Goal: Information Seeking & Learning: Learn about a topic

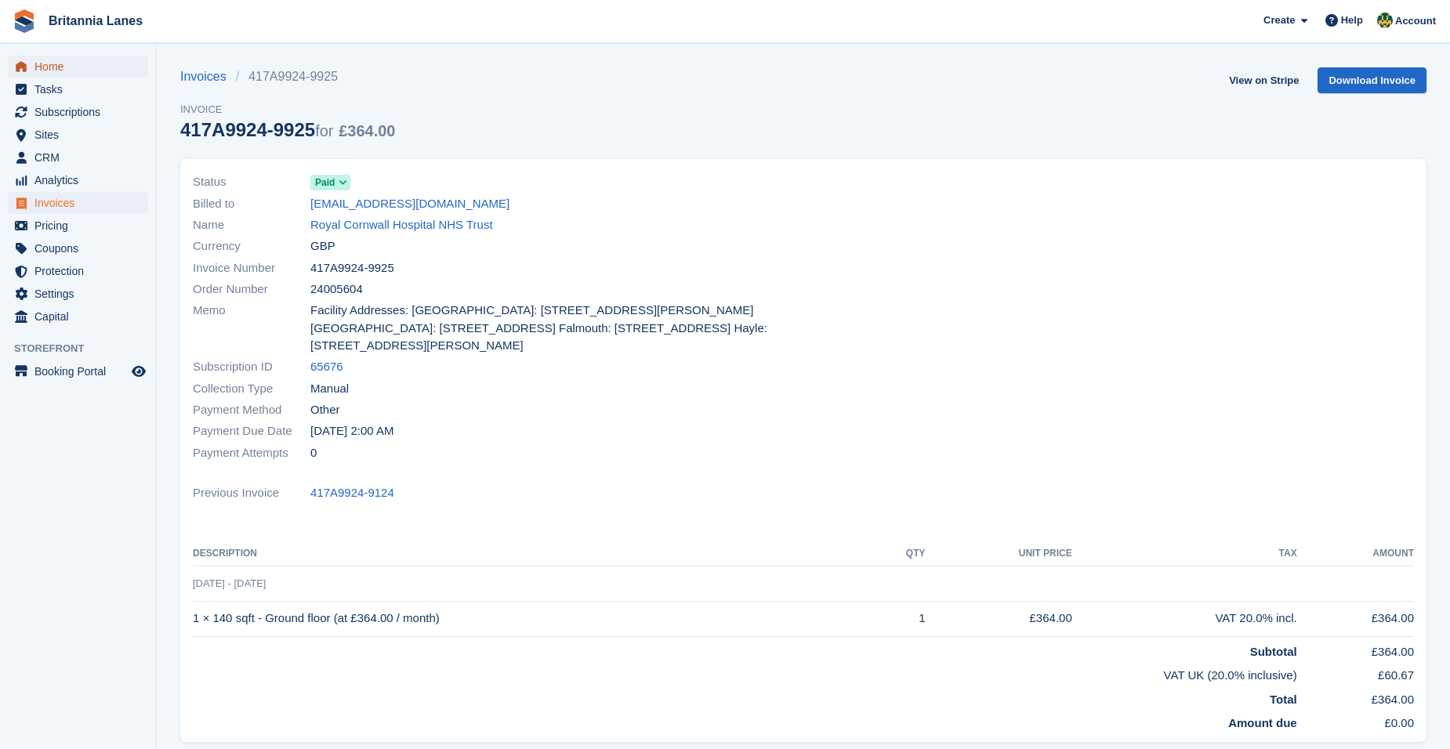
click at [72, 76] on span "Home" at bounding box center [81, 67] width 94 height 22
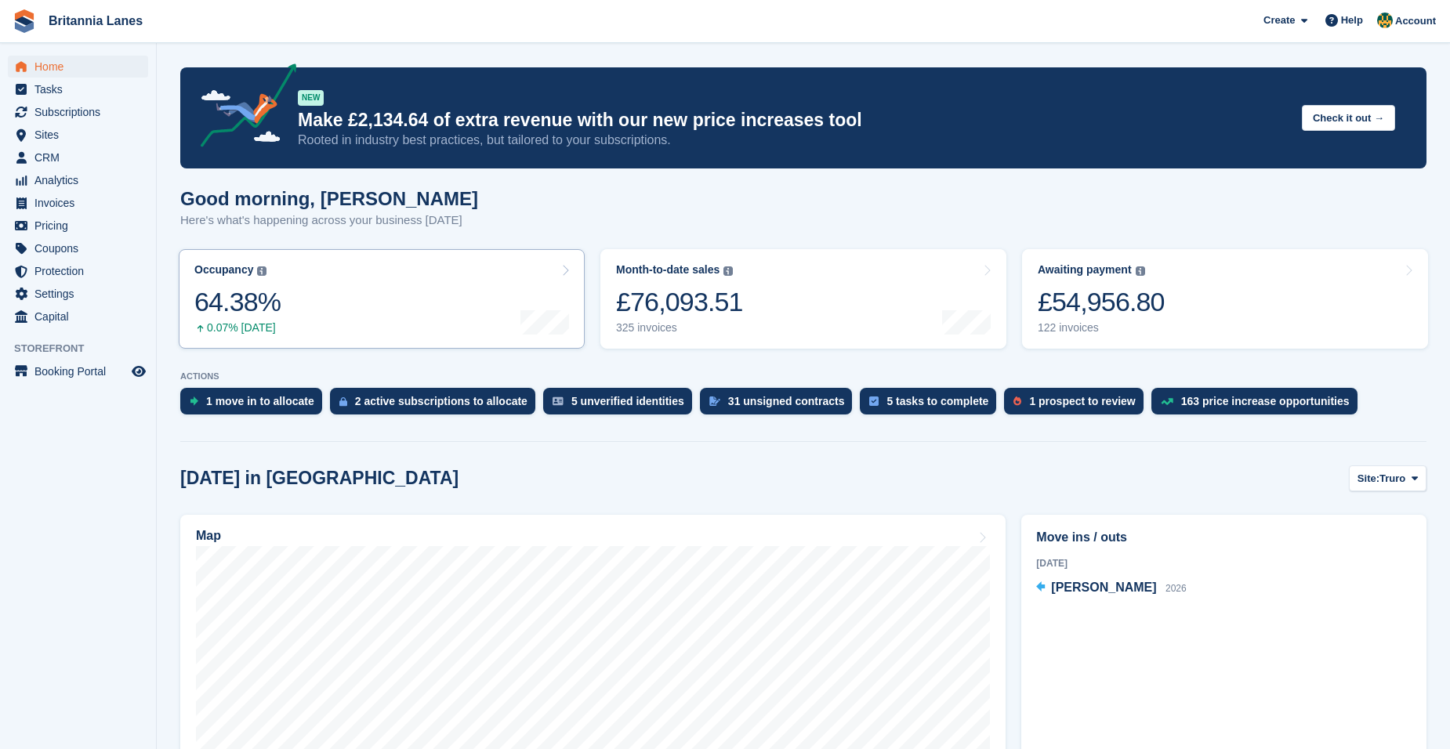
click at [255, 303] on div "64.38%" at bounding box center [237, 302] width 86 height 32
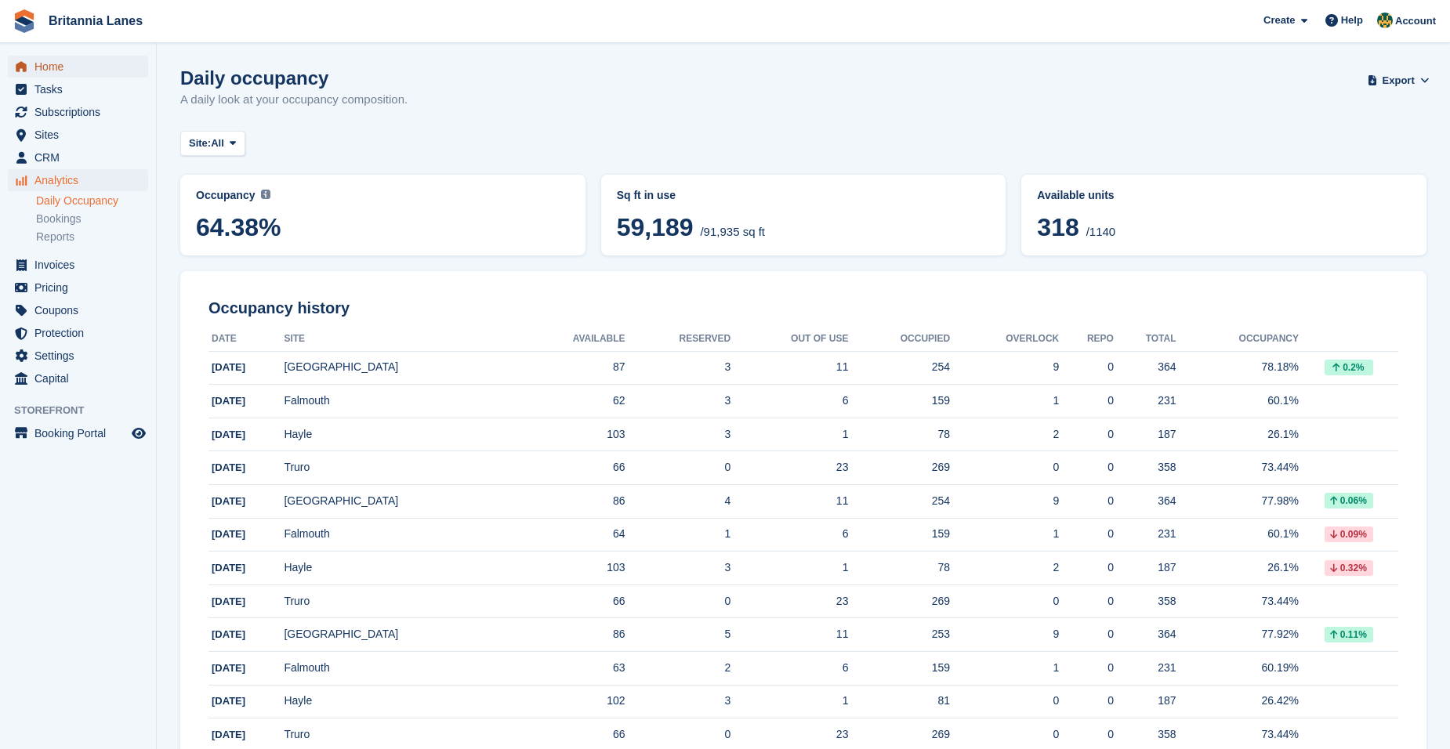
click at [50, 66] on span "Home" at bounding box center [81, 67] width 94 height 22
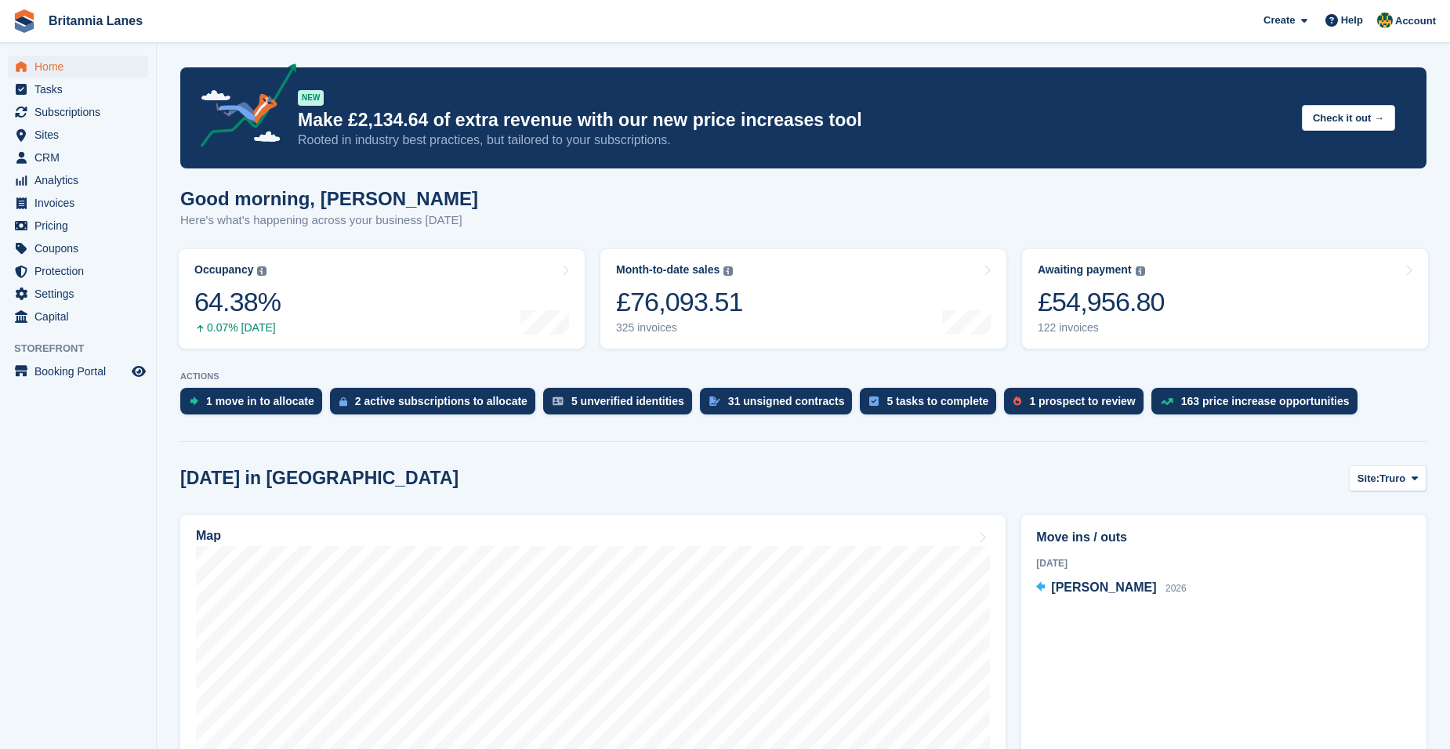
scroll to position [313, 0]
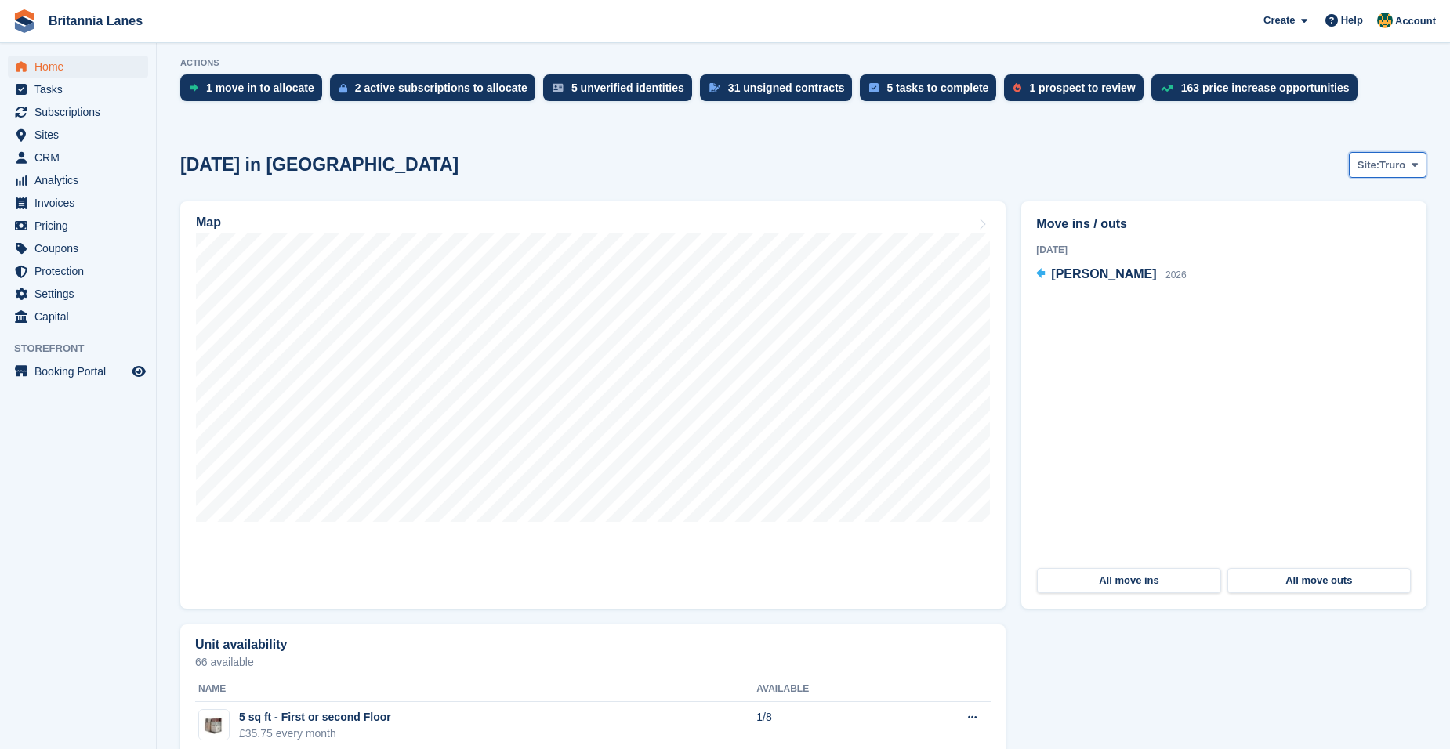
click at [1412, 169] on icon at bounding box center [1414, 165] width 6 height 10
click at [1335, 288] on link "Hayle" at bounding box center [1348, 287] width 141 height 28
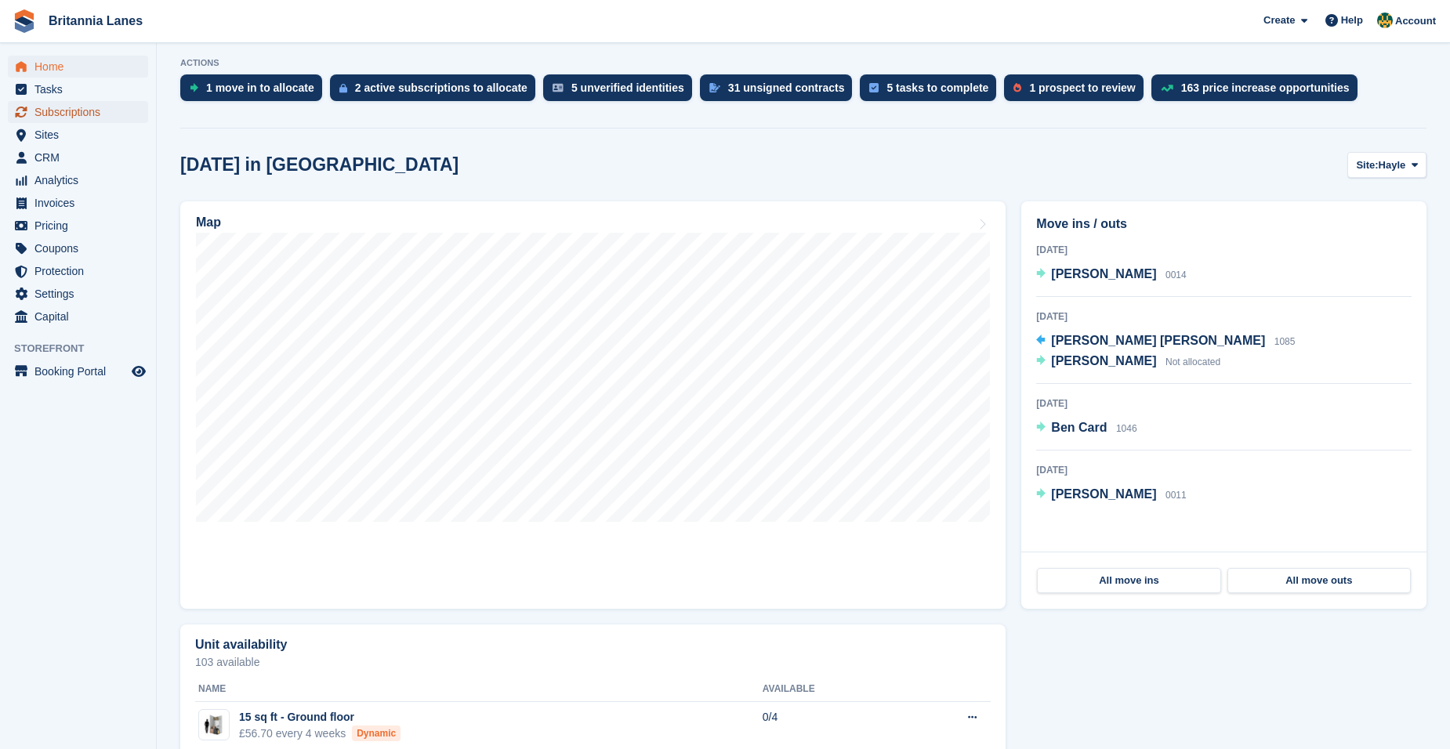
click at [81, 110] on span "Subscriptions" at bounding box center [81, 112] width 94 height 22
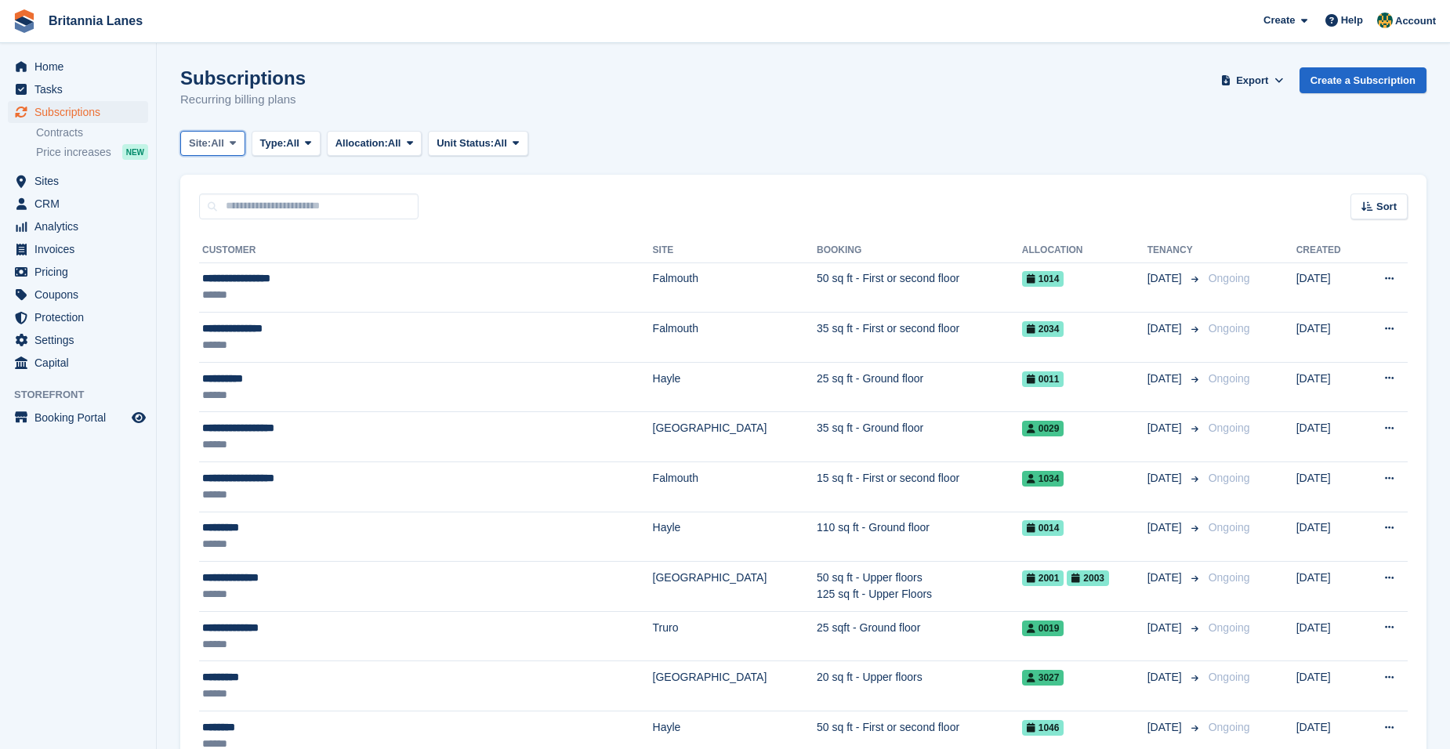
click at [224, 149] on span "All" at bounding box center [217, 144] width 13 height 16
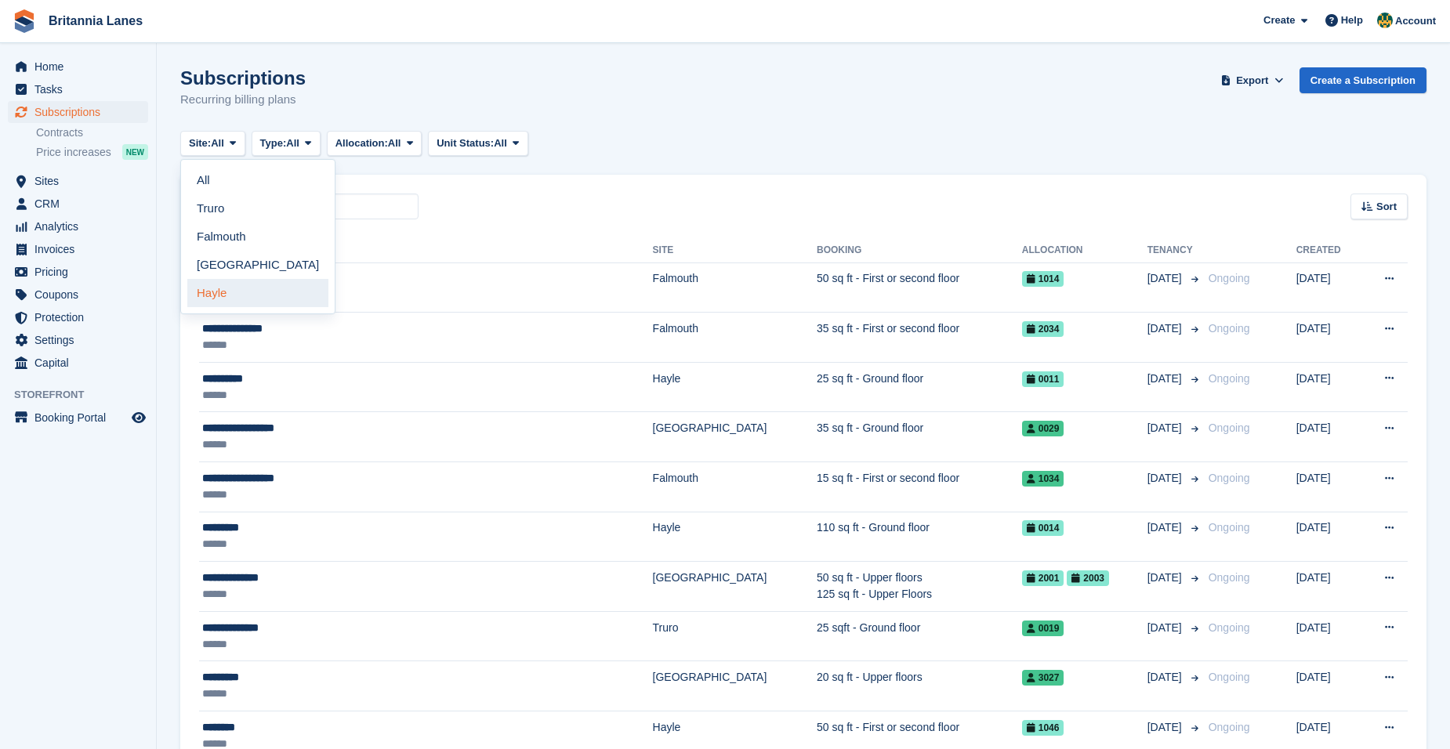
click at [222, 289] on link "Hayle" at bounding box center [257, 293] width 141 height 28
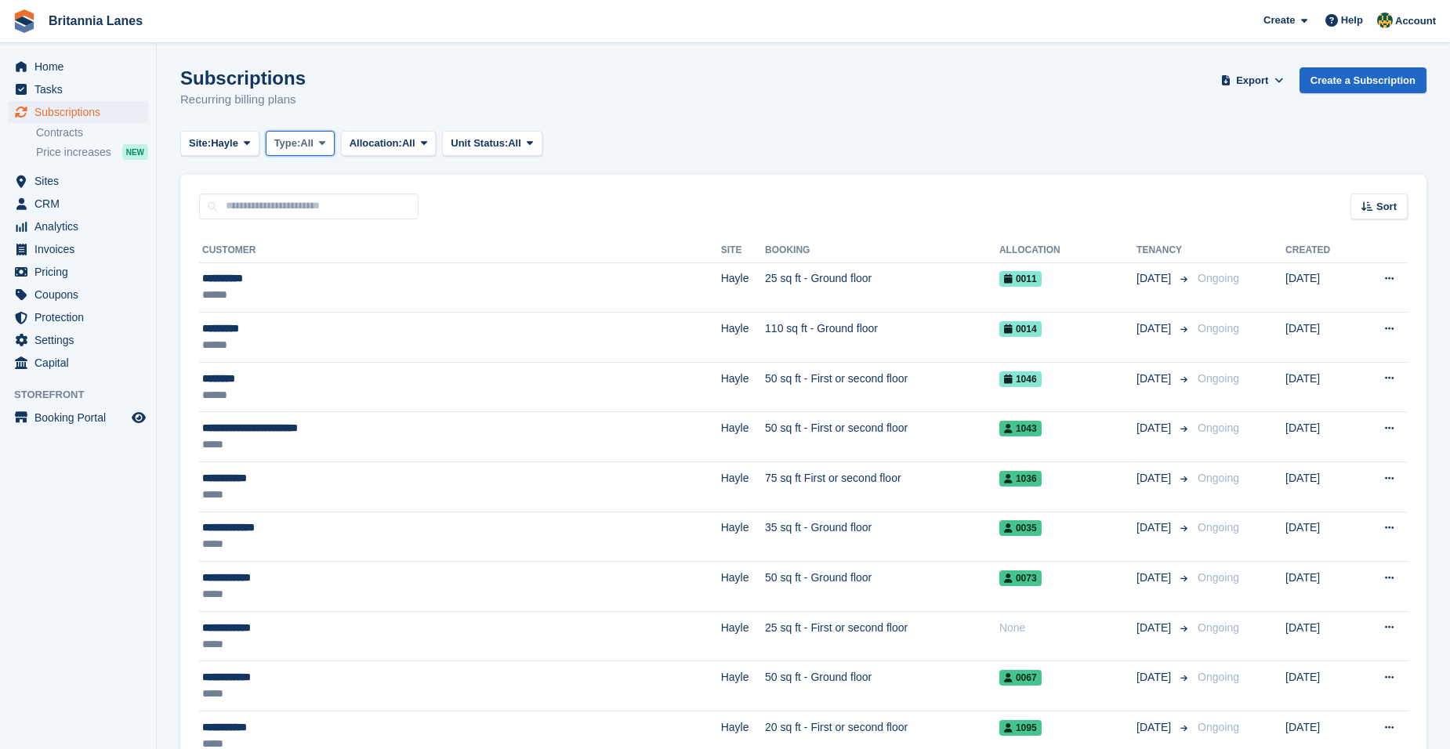
click at [313, 143] on span "All" at bounding box center [306, 144] width 13 height 16
click at [332, 211] on link "Upcoming" at bounding box center [341, 208] width 136 height 28
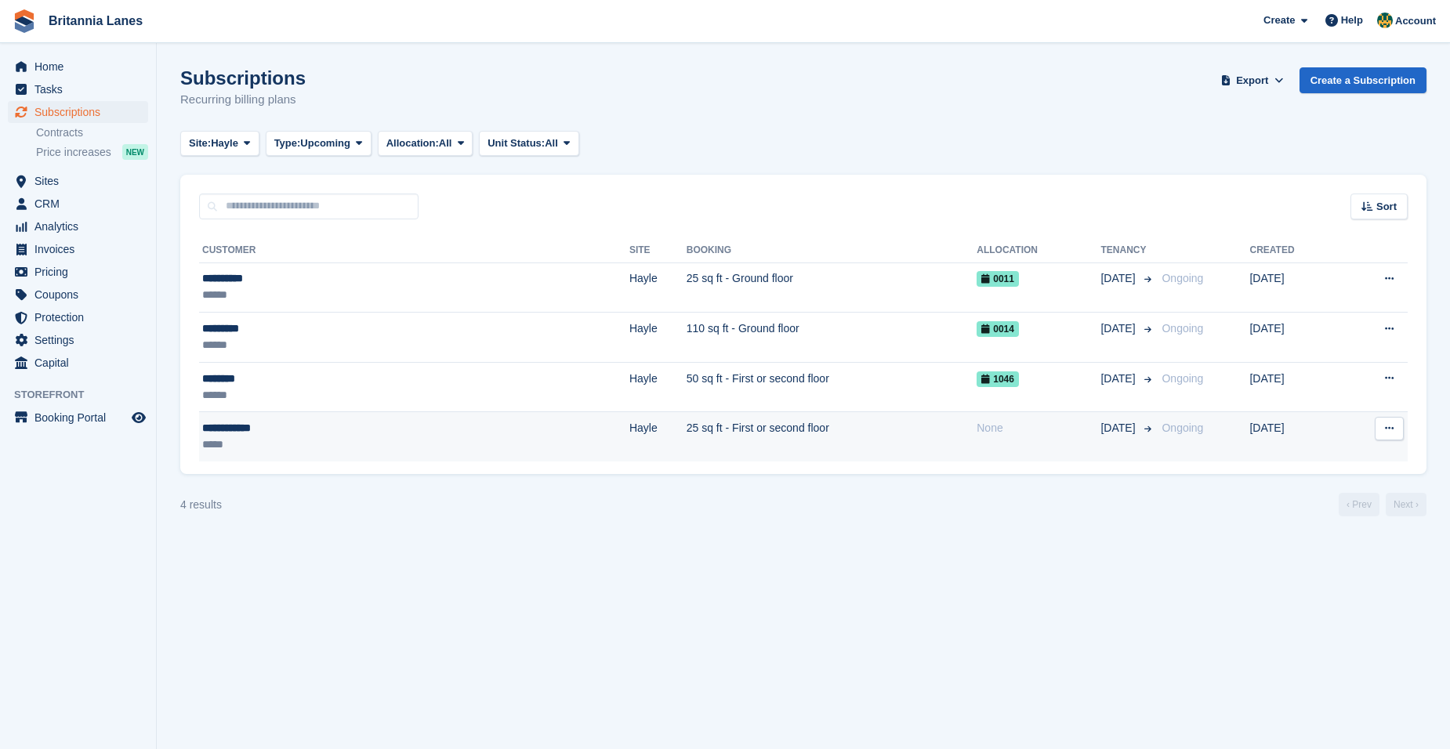
click at [375, 430] on div "**********" at bounding box center [306, 428] width 208 height 16
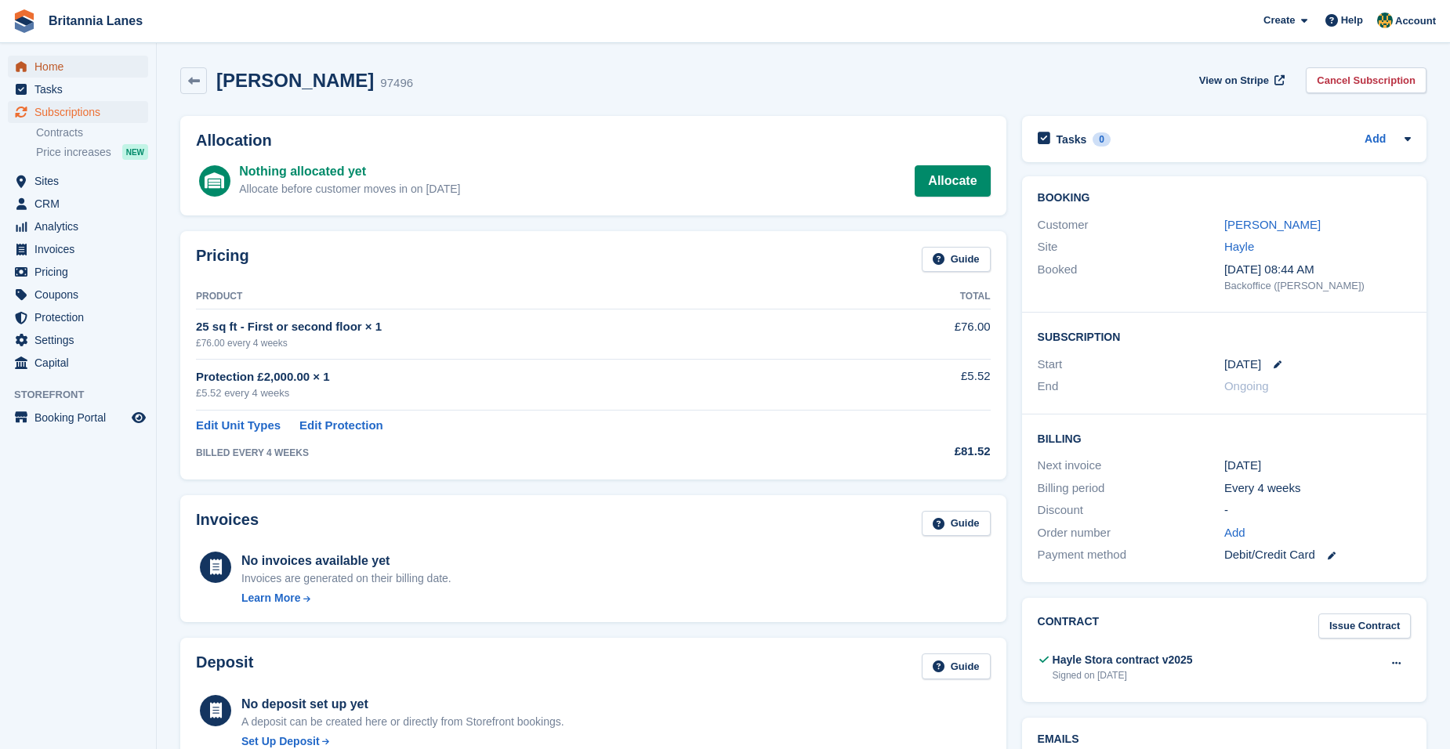
click at [82, 61] on span "Home" at bounding box center [81, 67] width 94 height 22
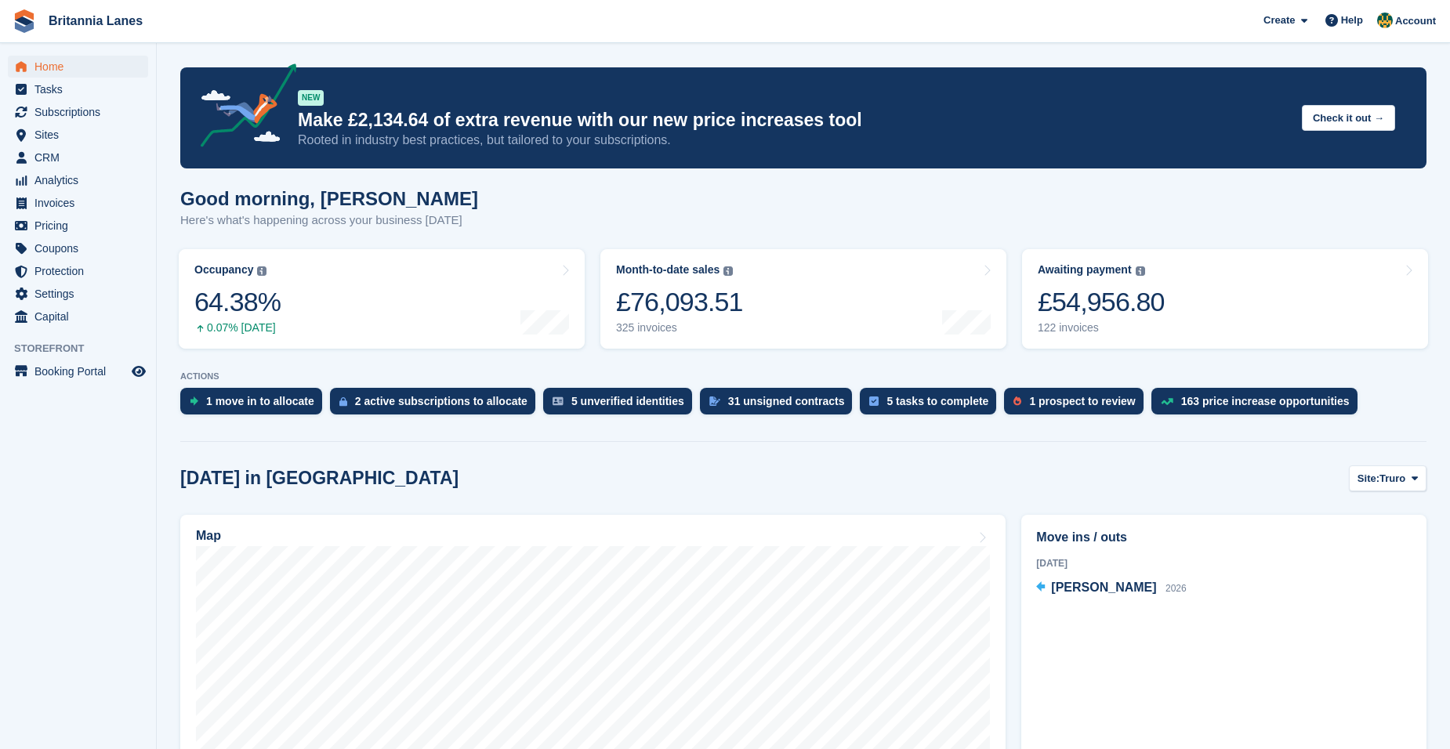
click at [252, 9] on span "Britannia Lanes Create Subscription Invoice Contact Deal Discount Page Help Cha…" at bounding box center [725, 21] width 1450 height 42
click at [114, 115] on span "Subscriptions" at bounding box center [81, 112] width 94 height 22
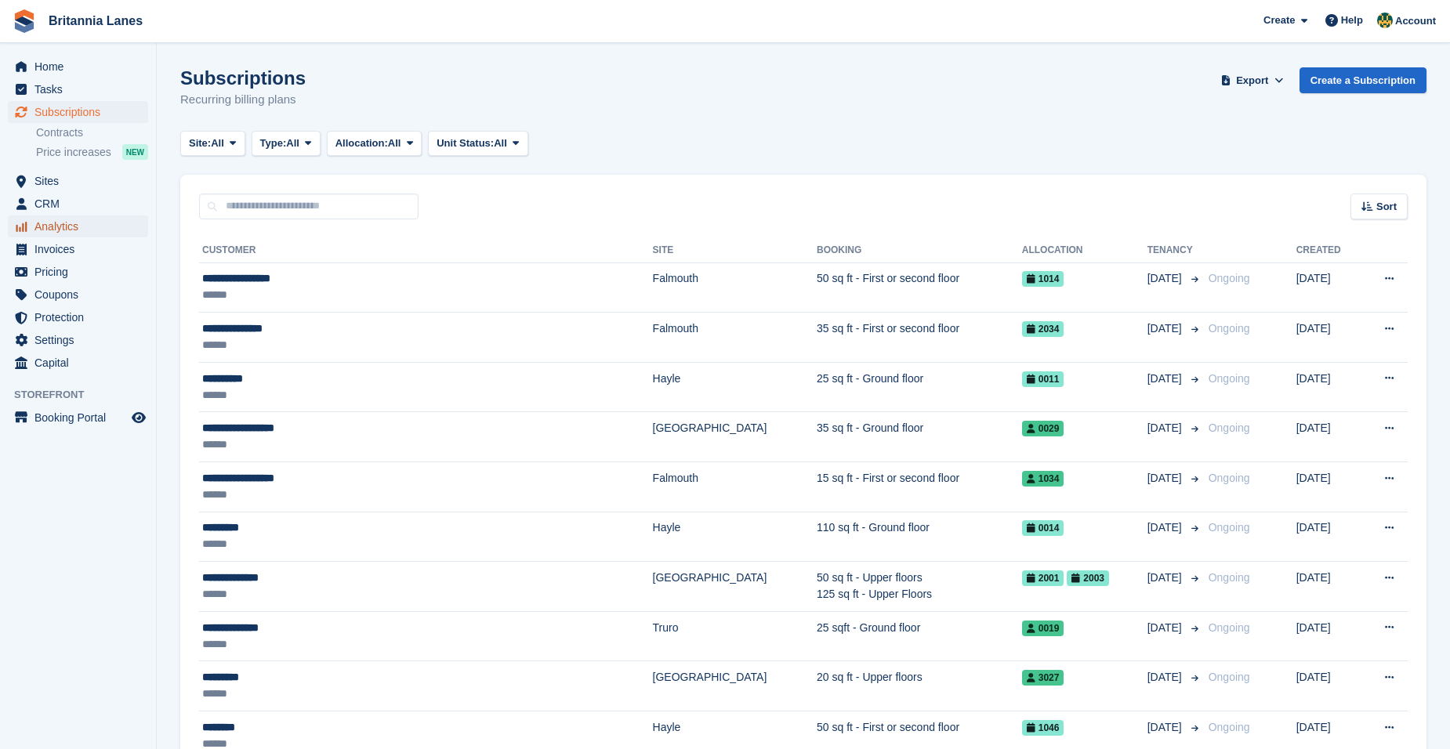
click at [93, 228] on span "Analytics" at bounding box center [81, 226] width 94 height 22
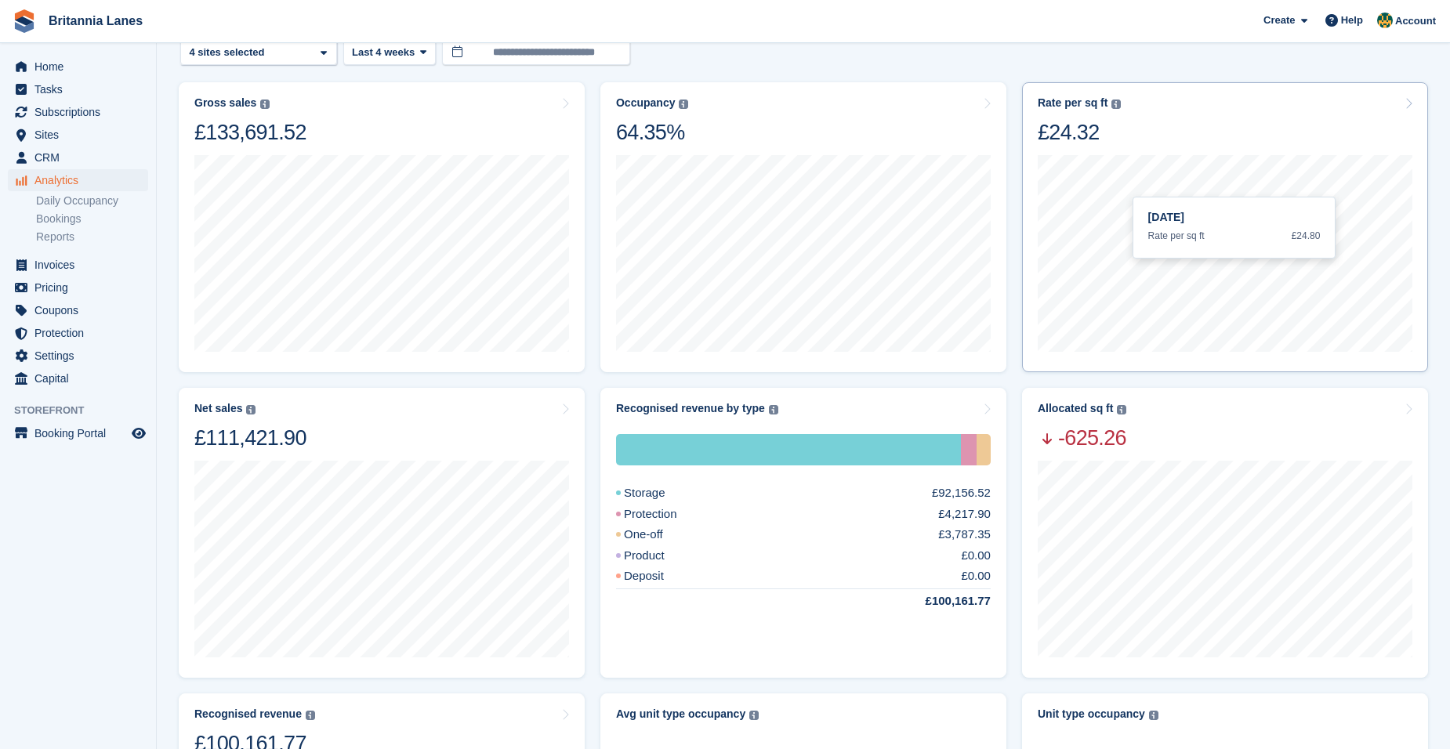
scroll to position [157, 0]
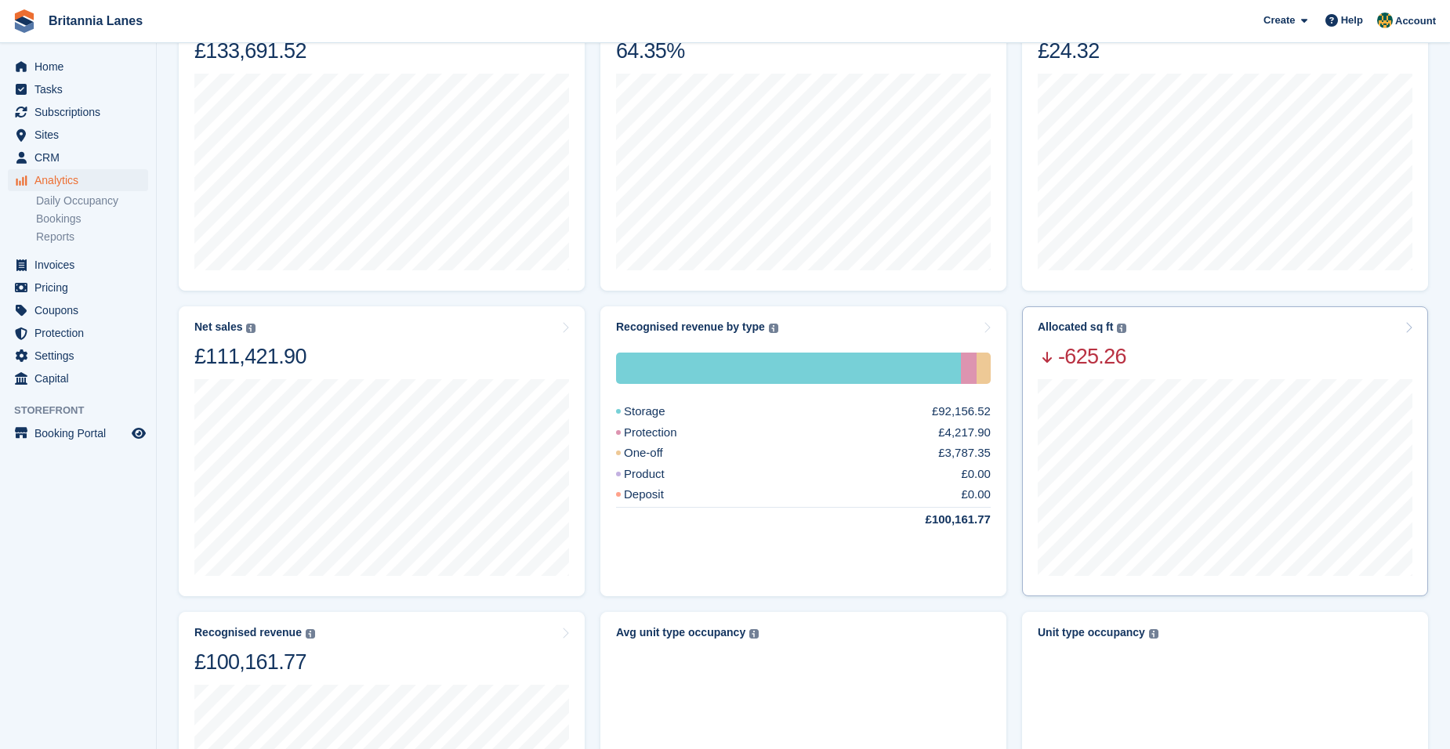
click at [1231, 359] on div "Allocated sq ft The total change in allocated area from the beginning to the en…" at bounding box center [1224, 344] width 375 height 49
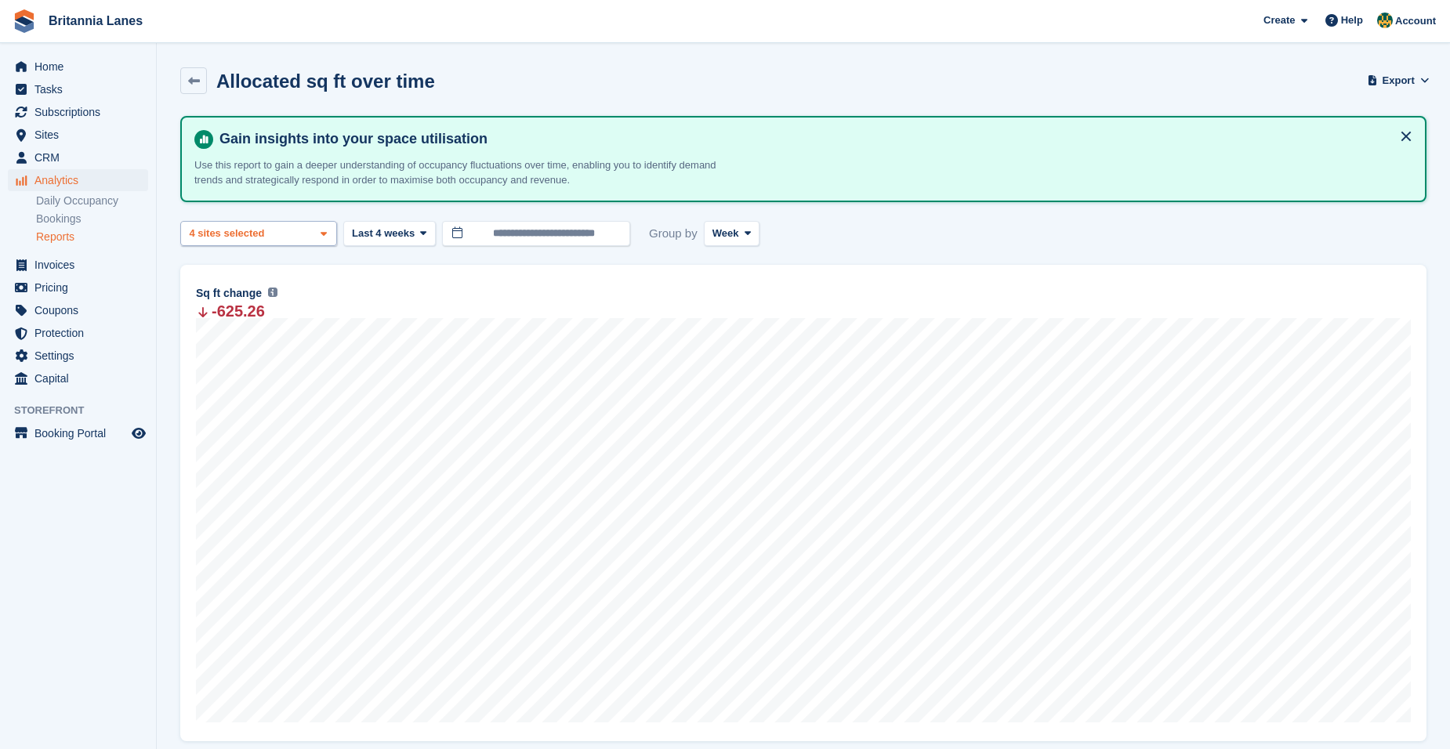
click at [261, 240] on div "4 sites selected" at bounding box center [228, 234] width 84 height 16
click at [256, 302] on div "Truro" at bounding box center [258, 308] width 143 height 26
click at [263, 367] on div "[GEOGRAPHIC_DATA]" at bounding box center [258, 367] width 143 height 43
click at [258, 389] on div "Hayle" at bounding box center [258, 402] width 143 height 26
select select "***"
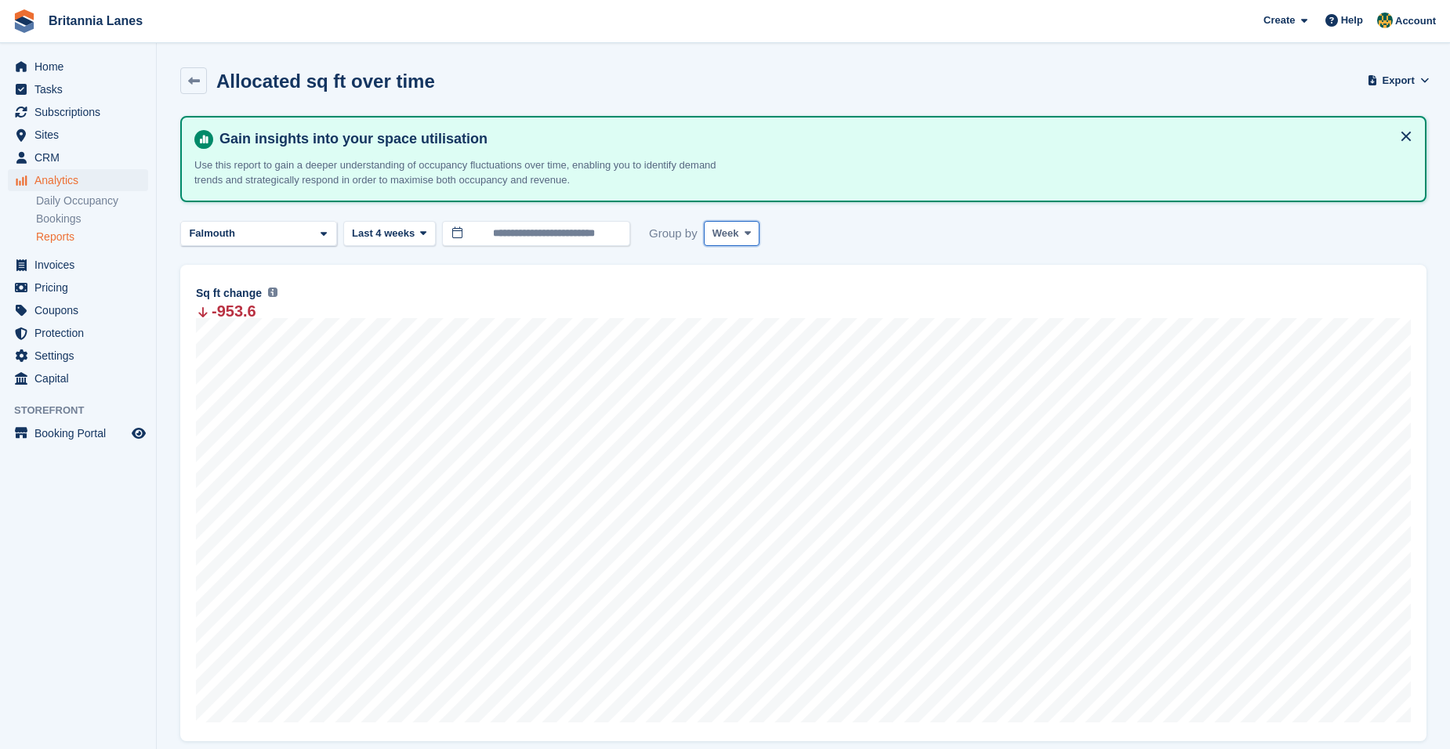
click at [722, 232] on span "Week" at bounding box center [725, 234] width 27 height 16
click at [755, 329] on link "Month" at bounding box center [779, 327] width 136 height 28
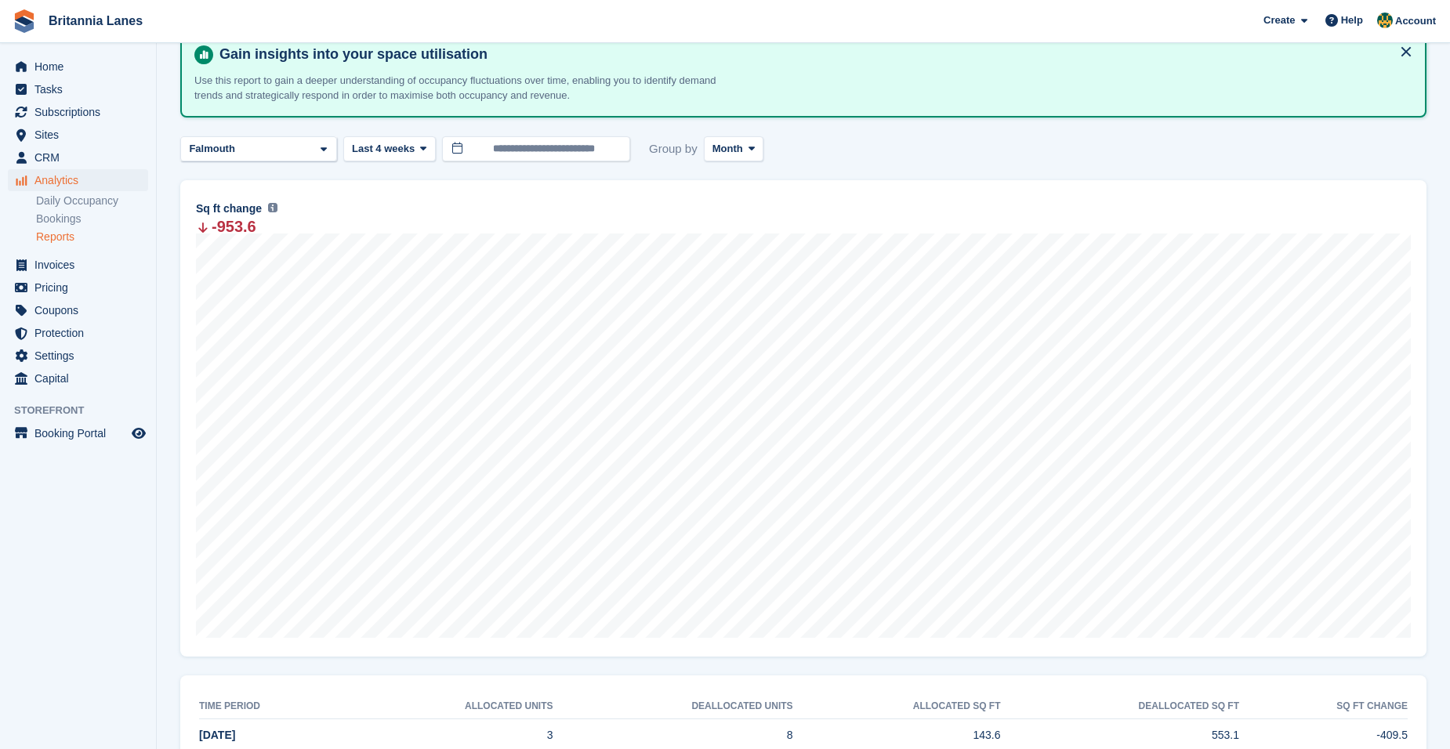
scroll to position [163, 0]
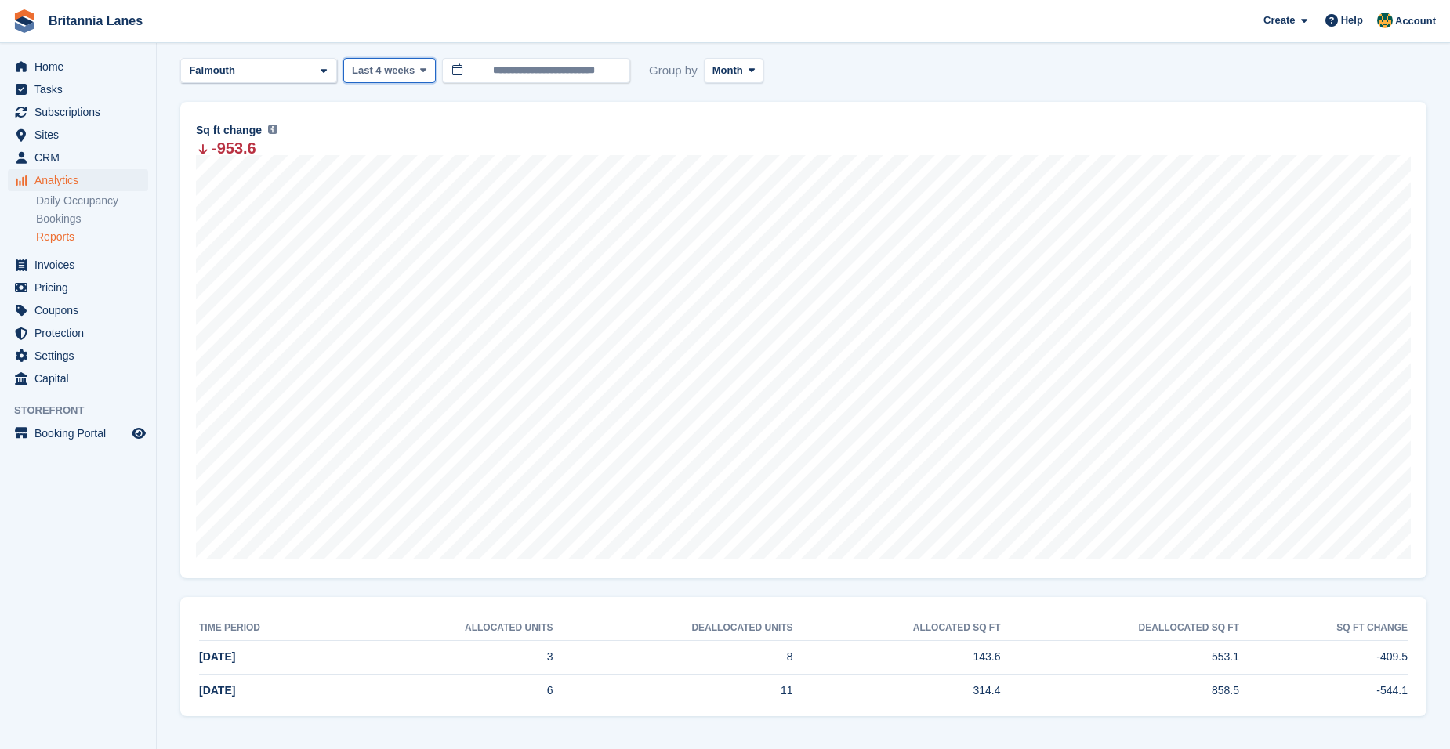
click at [400, 71] on span "Last 4 weeks" at bounding box center [383, 71] width 63 height 16
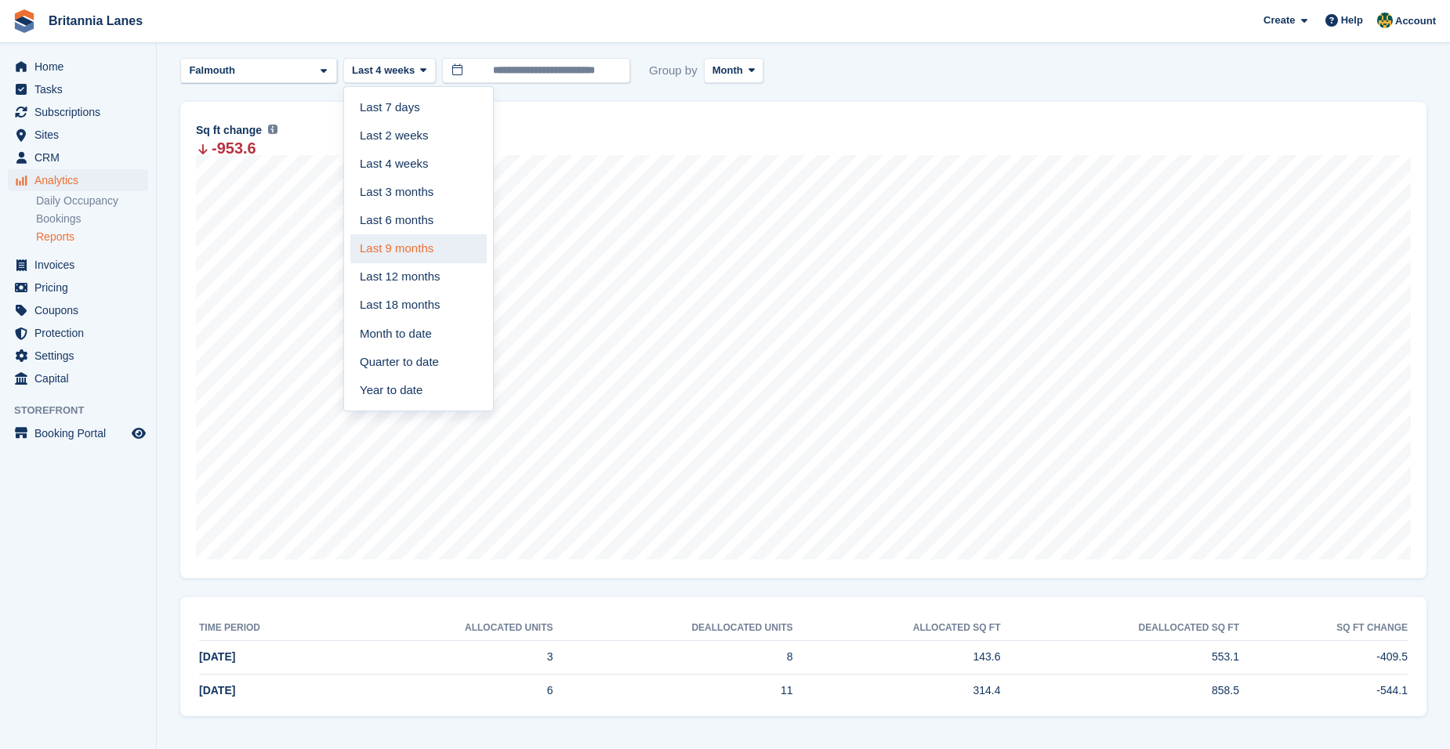
click at [417, 238] on link "Last 9 months" at bounding box center [418, 248] width 136 height 28
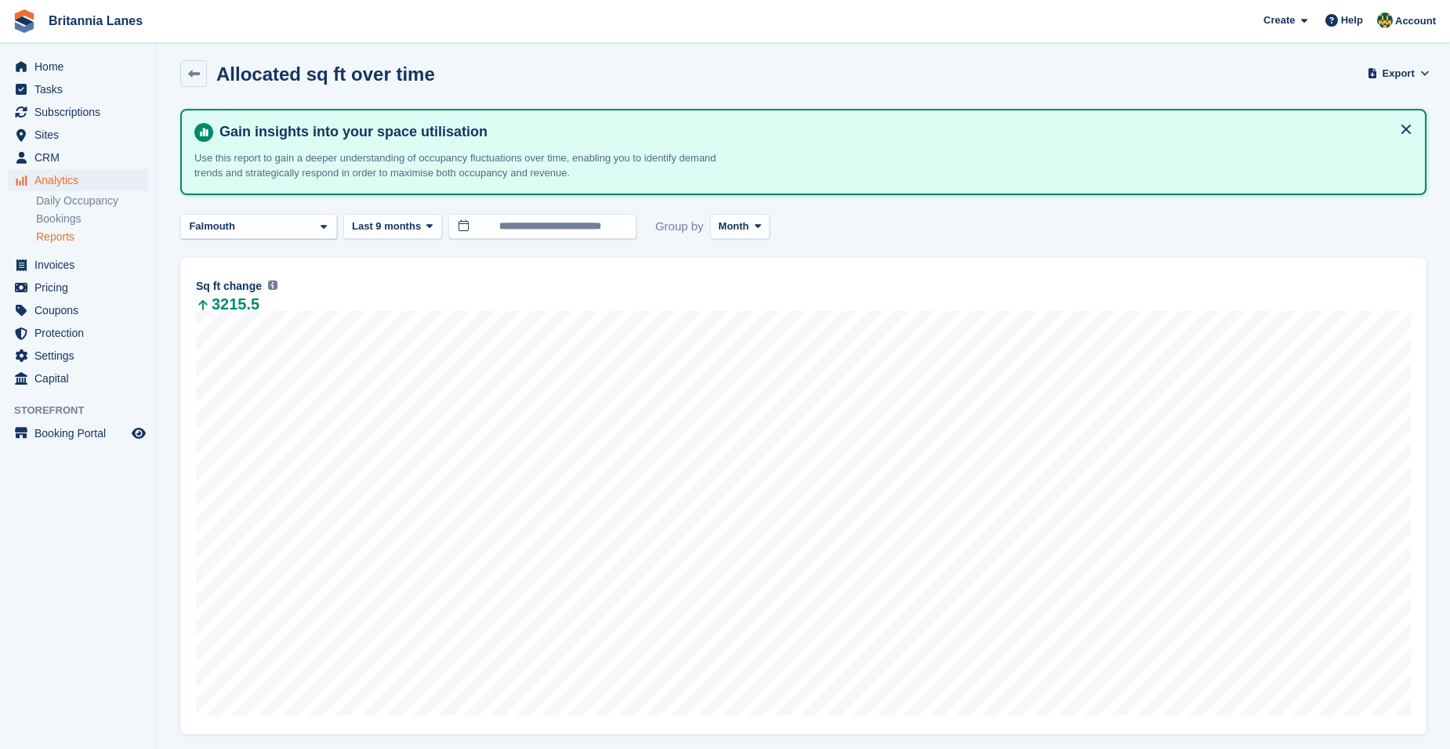
scroll to position [6, 0]
click at [385, 228] on span "Last 9 months" at bounding box center [386, 227] width 69 height 16
click at [422, 439] on link "Last 12 months" at bounding box center [418, 434] width 136 height 28
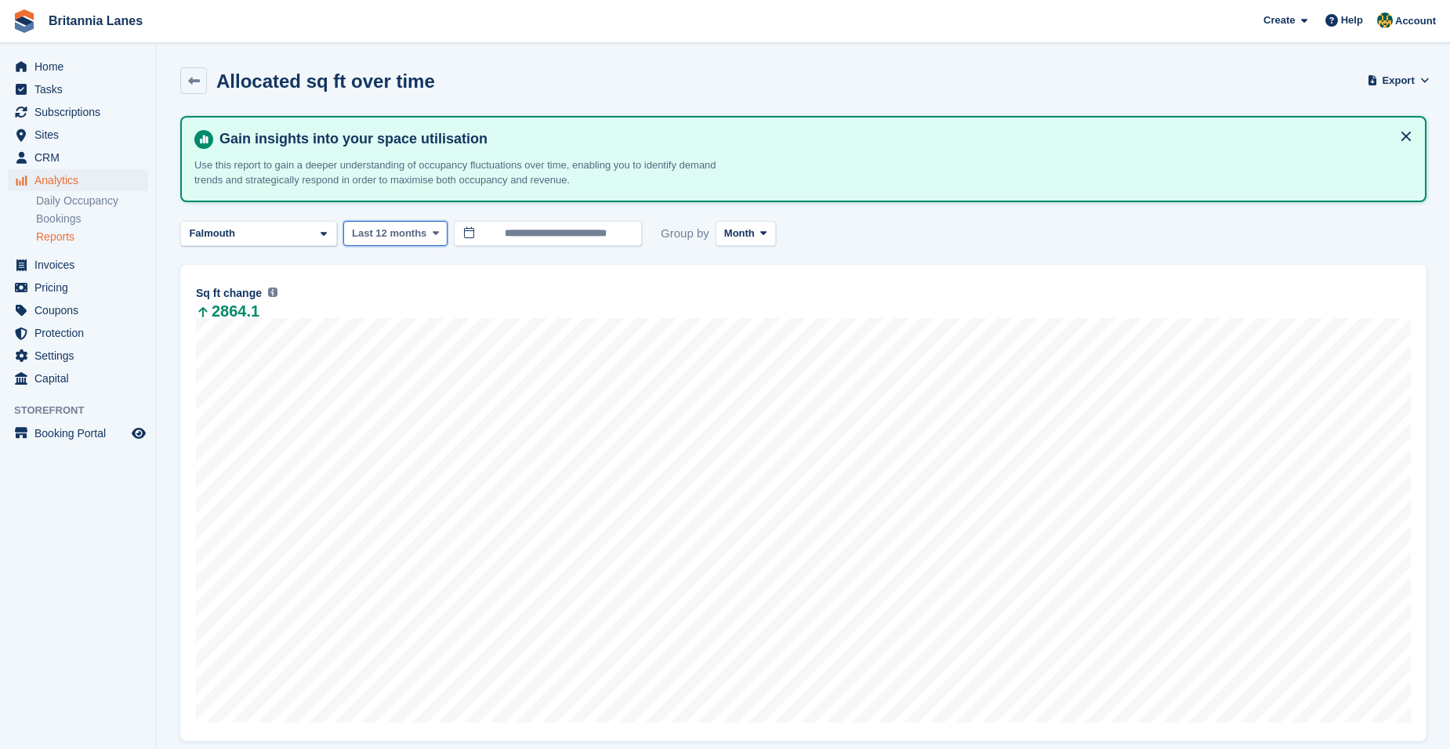
click at [397, 233] on span "Last 12 months" at bounding box center [389, 234] width 74 height 16
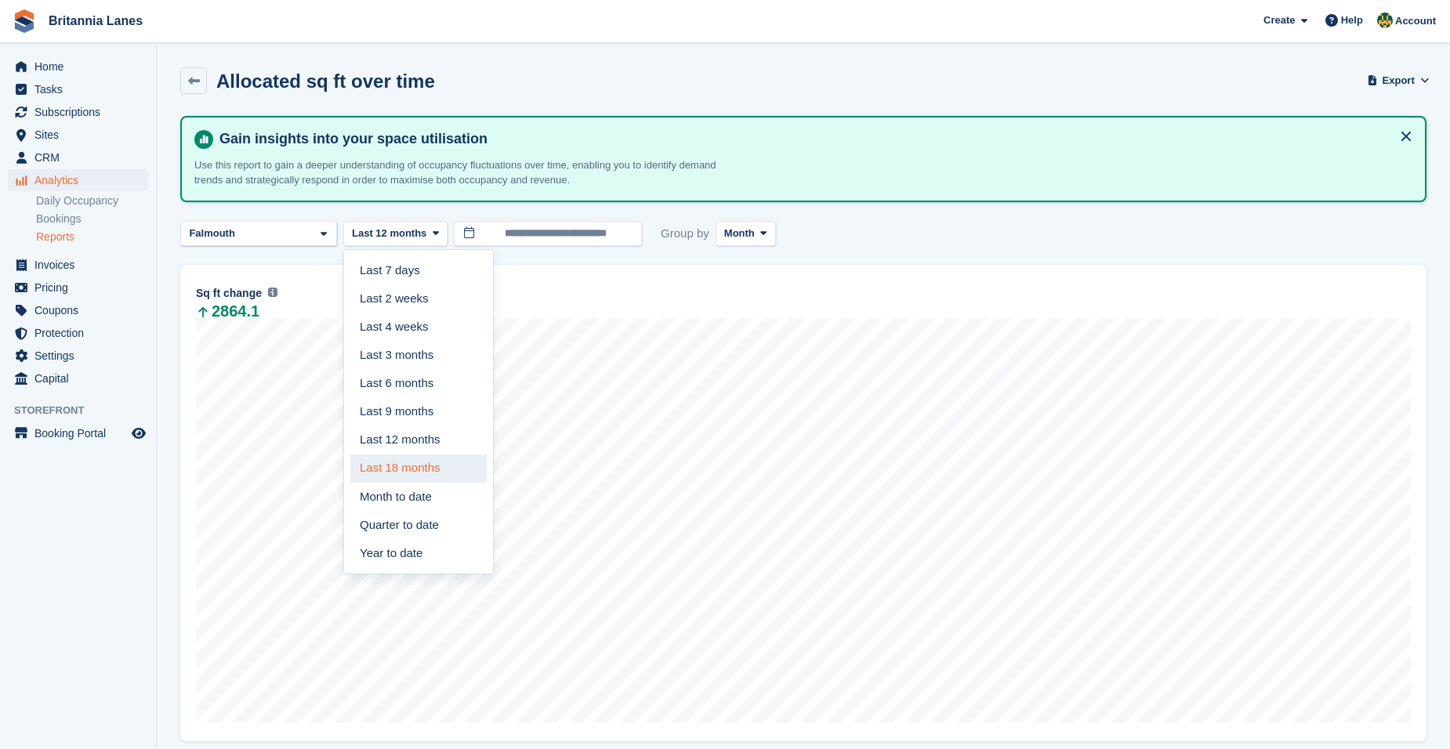
click at [419, 459] on link "Last 18 months" at bounding box center [418, 468] width 136 height 28
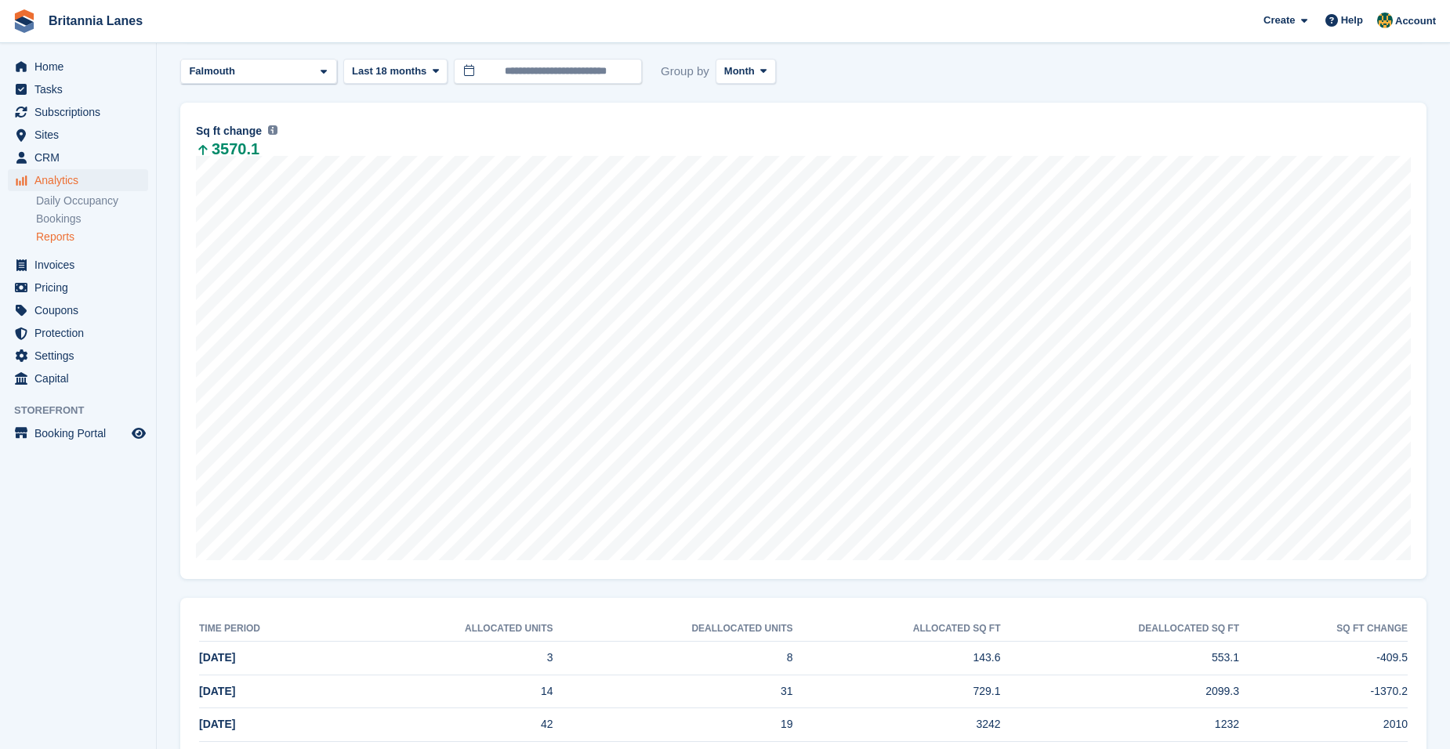
scroll to position [149, 0]
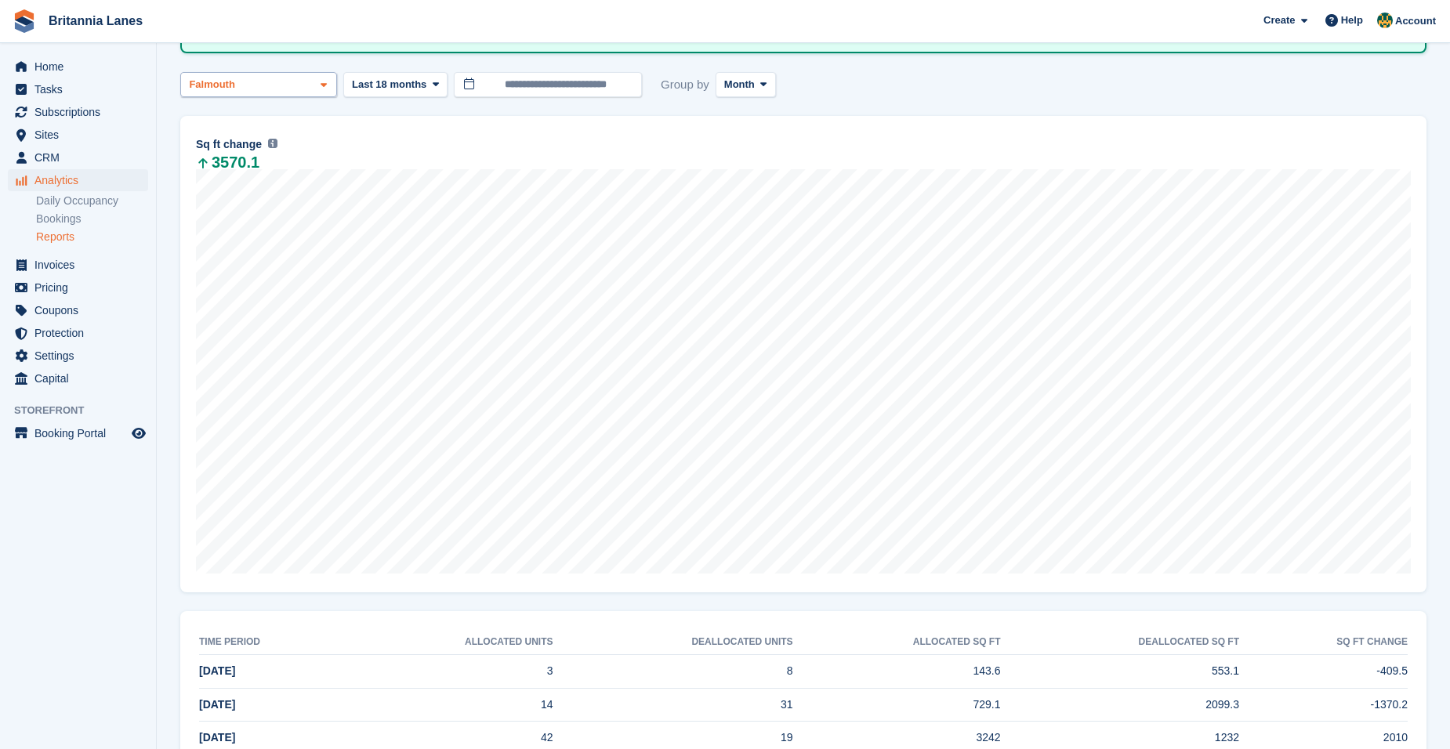
click at [273, 89] on div "Falmouth" at bounding box center [258, 85] width 157 height 26
click at [255, 161] on div "Truro" at bounding box center [258, 159] width 143 height 26
select select "***"
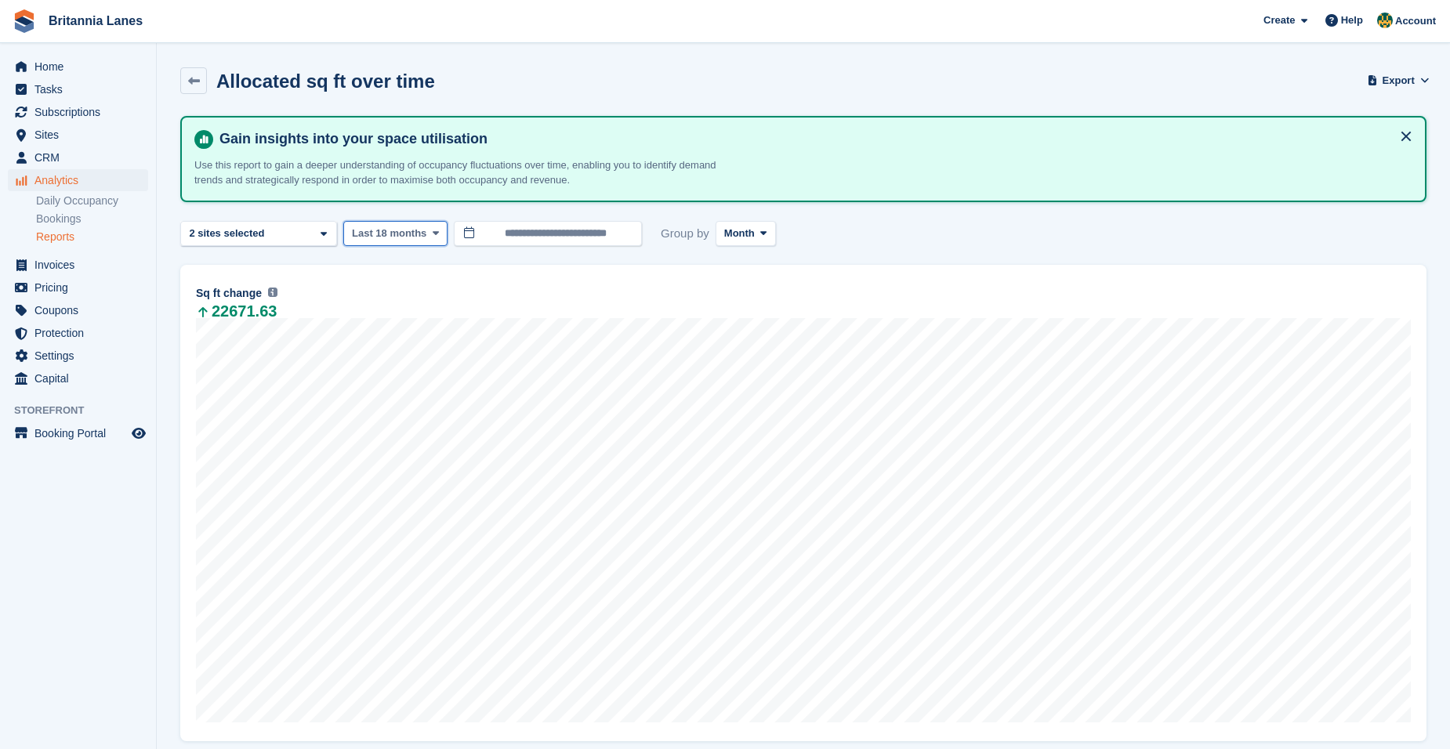
click at [405, 238] on span "Last 18 months" at bounding box center [389, 234] width 74 height 16
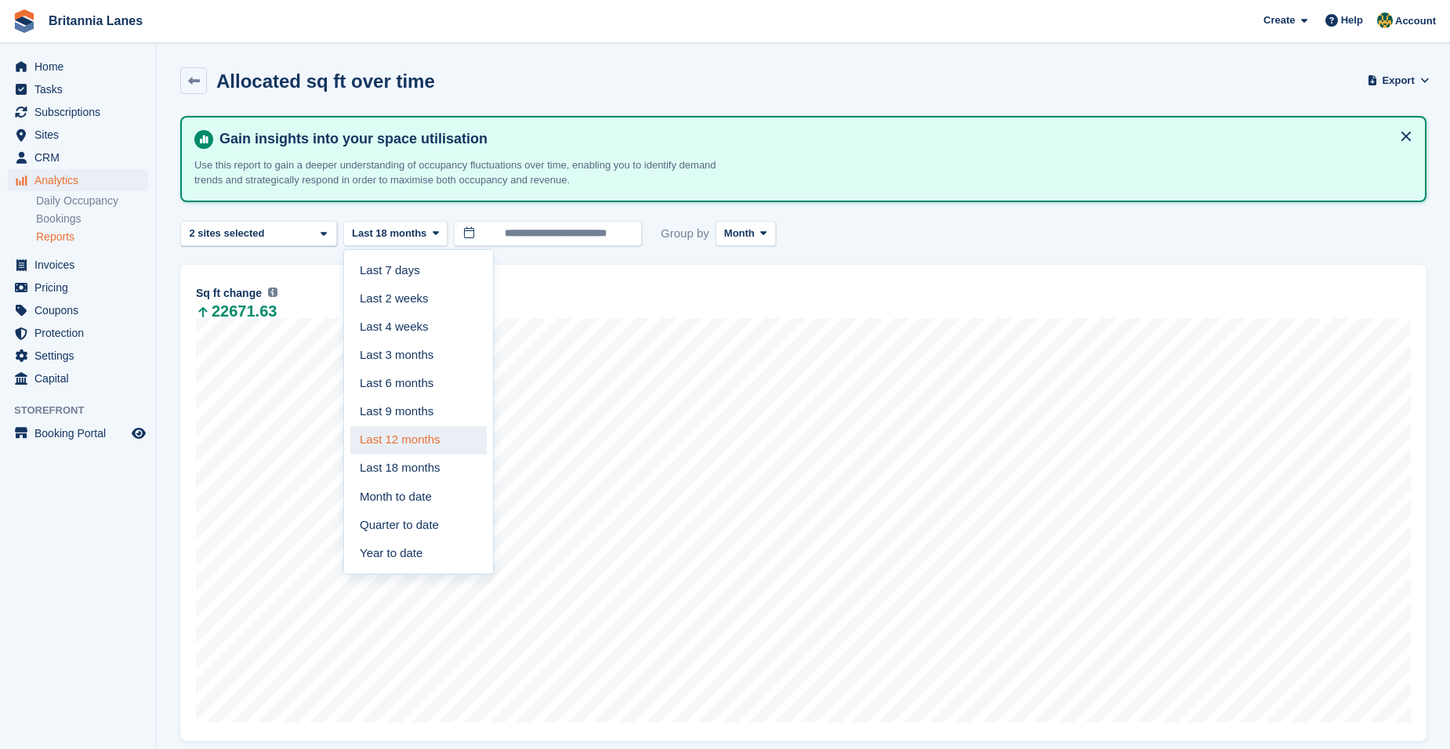
click at [419, 438] on link "Last 12 months" at bounding box center [418, 440] width 136 height 28
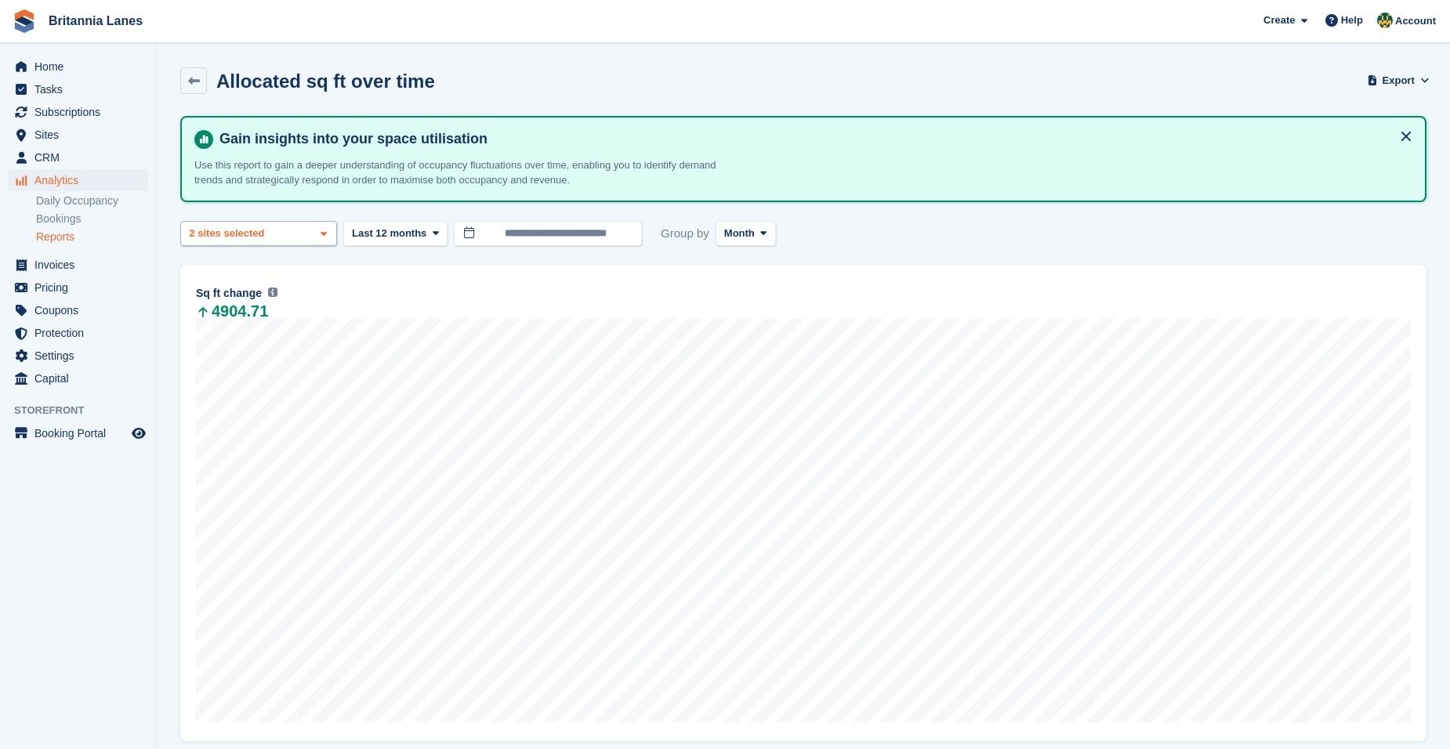
drag, startPoint x: 272, startPoint y: 246, endPoint x: 277, endPoint y: 239, distance: 8.5
click at [273, 246] on div "**********" at bounding box center [803, 664] width 1246 height 1097
click at [280, 232] on div "Truro 2 sites selected" at bounding box center [258, 234] width 157 height 26
click at [254, 310] on div "Truro" at bounding box center [258, 308] width 143 height 26
select select "***"
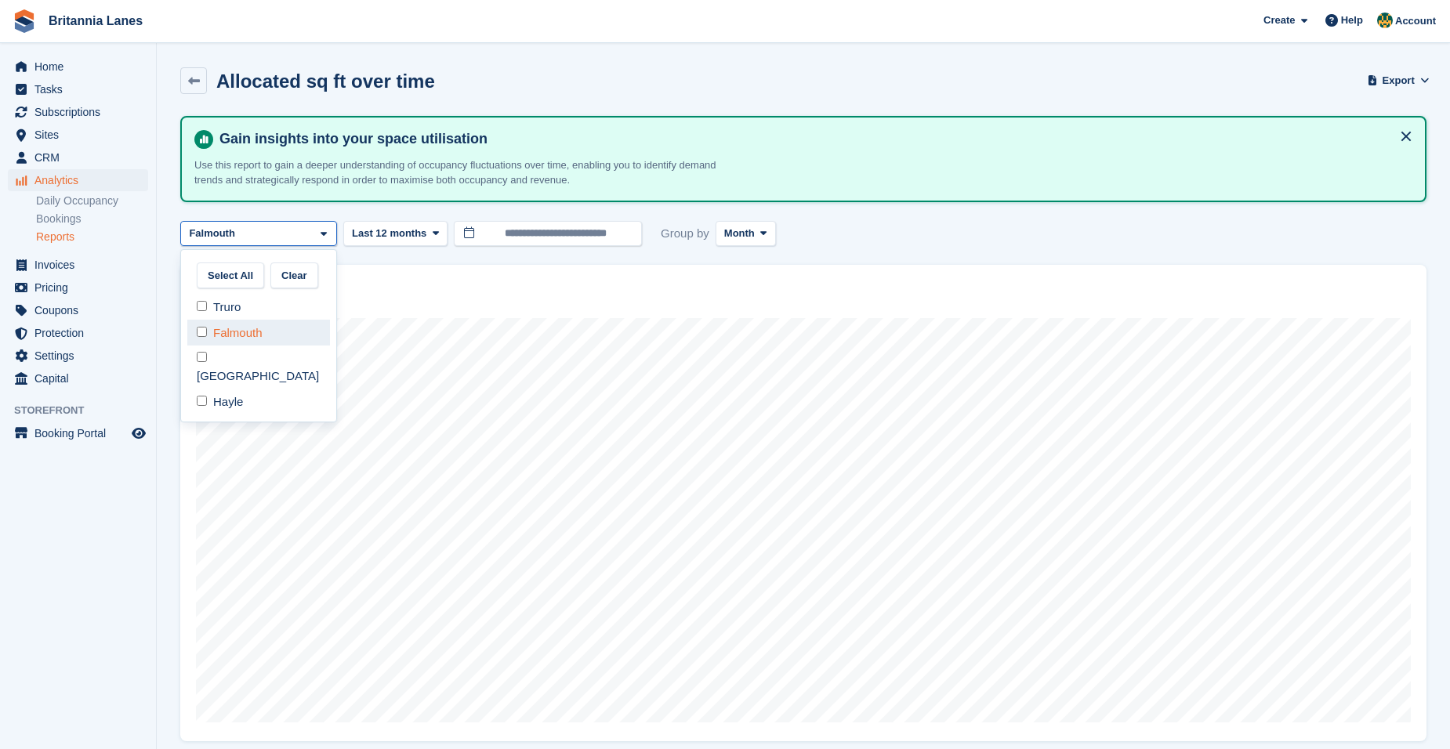
click at [242, 331] on div "Falmouth" at bounding box center [258, 333] width 143 height 26
click at [235, 313] on div "Truro" at bounding box center [258, 308] width 143 height 26
select select "****"
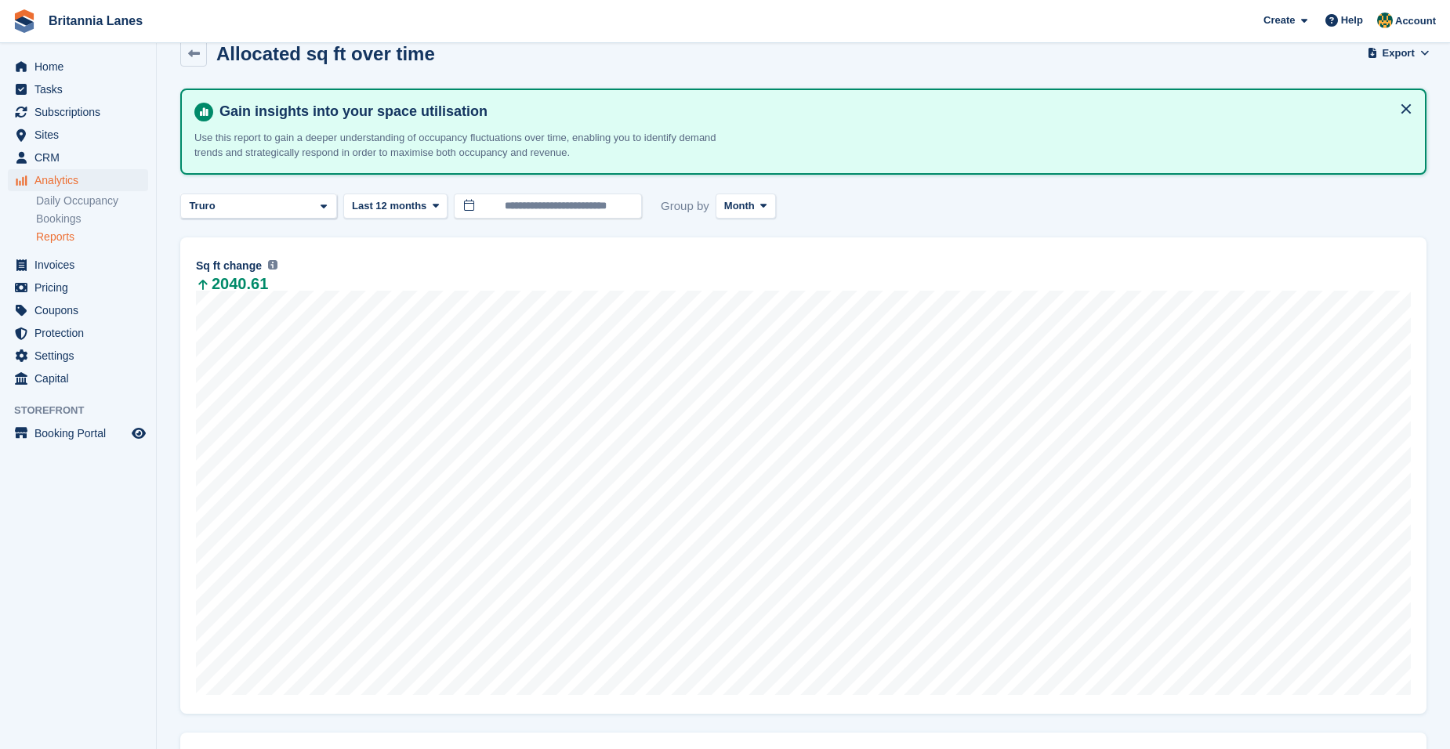
scroll to position [27, 0]
